Goal: Information Seeking & Learning: Learn about a topic

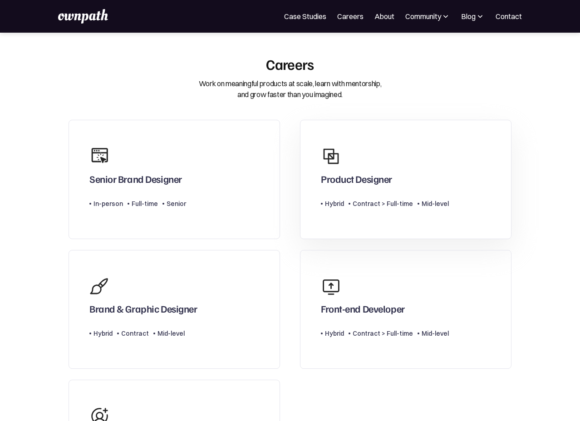
click at [423, 178] on div "Product Designer" at bounding box center [385, 164] width 128 height 42
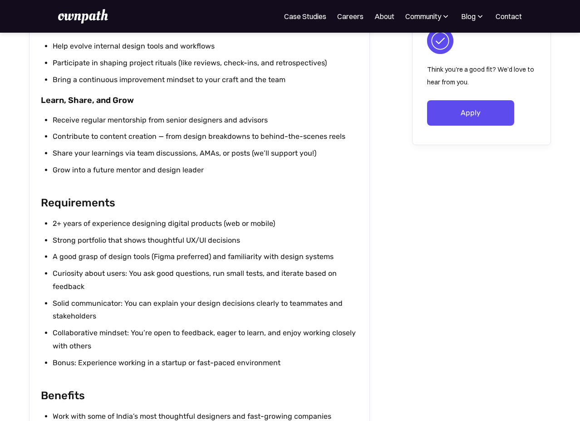
scroll to position [724, 0]
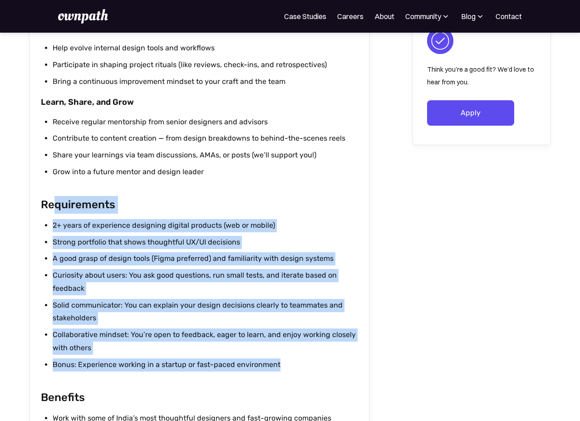
drag, startPoint x: 284, startPoint y: 362, endPoint x: 56, endPoint y: 213, distance: 272.5
click at [57, 213] on div "Overview Updated on: August 8, 2025 ownpath Studios is our consulting arm that …" at bounding box center [199, 41] width 317 height 969
click at [56, 213] on h2 "Requirements" at bounding box center [199, 205] width 317 height 18
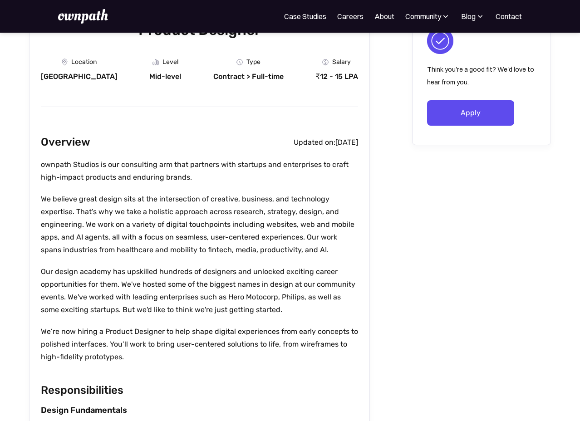
scroll to position [100, 0]
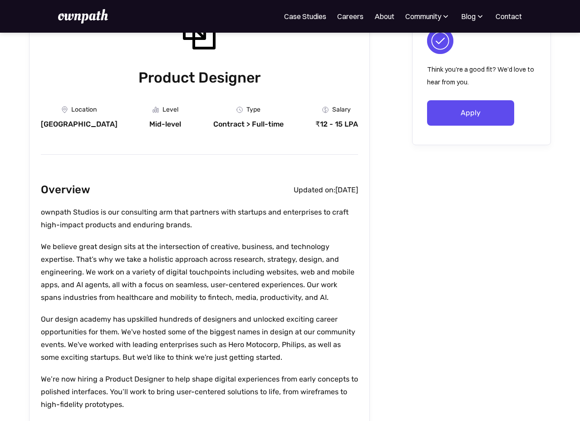
click at [99, 19] on img at bounding box center [83, 16] width 50 height 15
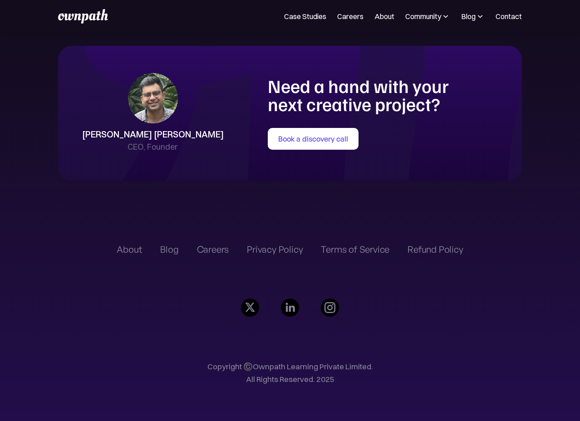
scroll to position [1970, 0]
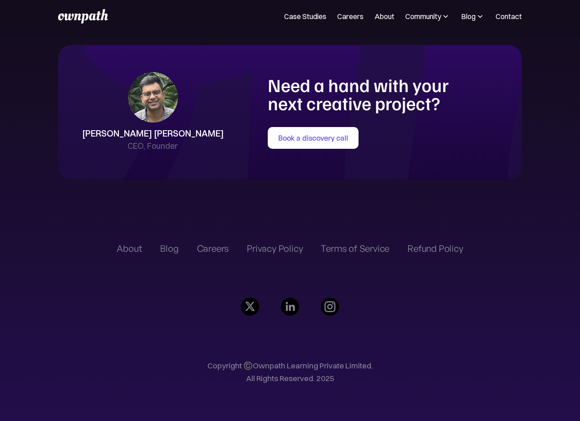
click at [127, 252] on div "About" at bounding box center [129, 248] width 25 height 11
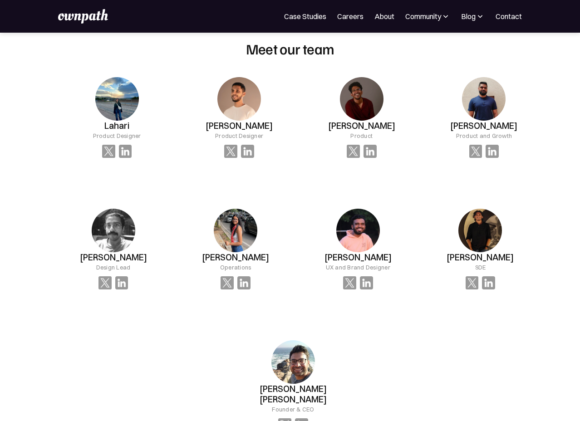
scroll to position [615, 0]
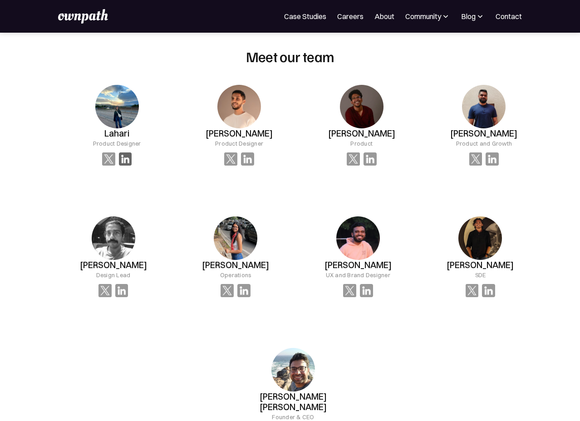
click at [124, 159] on img at bounding box center [125, 159] width 13 height 13
click at [247, 158] on img at bounding box center [247, 159] width 13 height 13
